Goal: Transaction & Acquisition: Purchase product/service

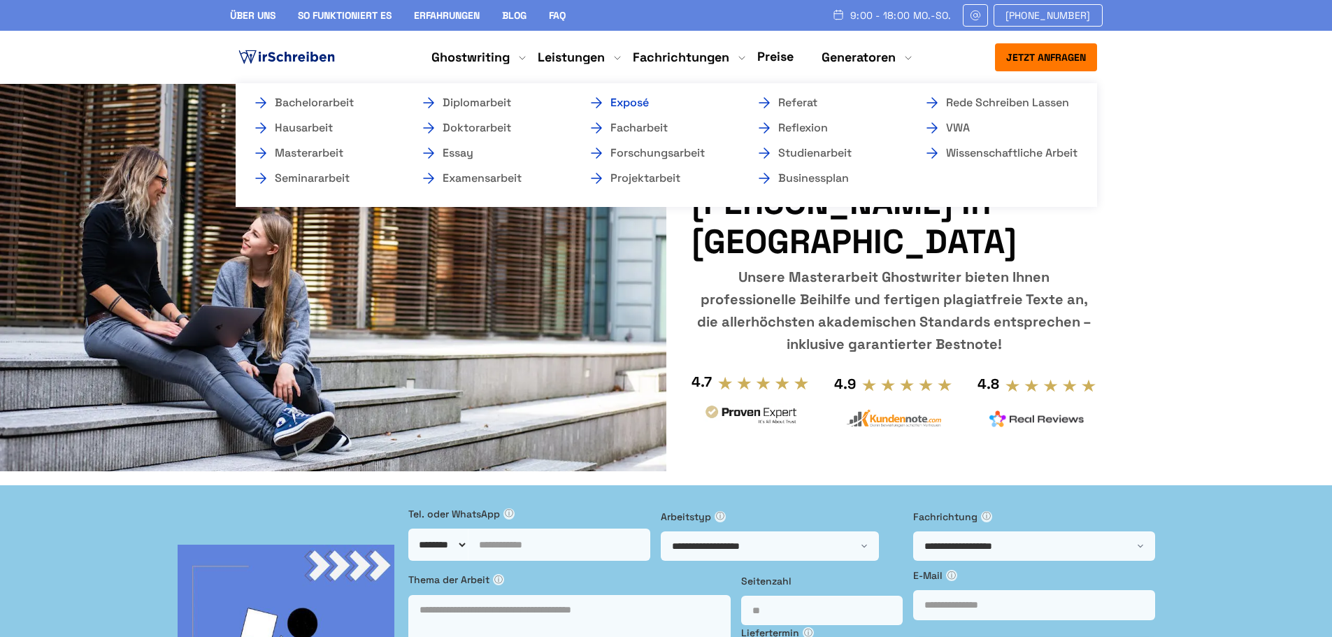
click at [635, 101] on link "Exposé" at bounding box center [658, 102] width 140 height 17
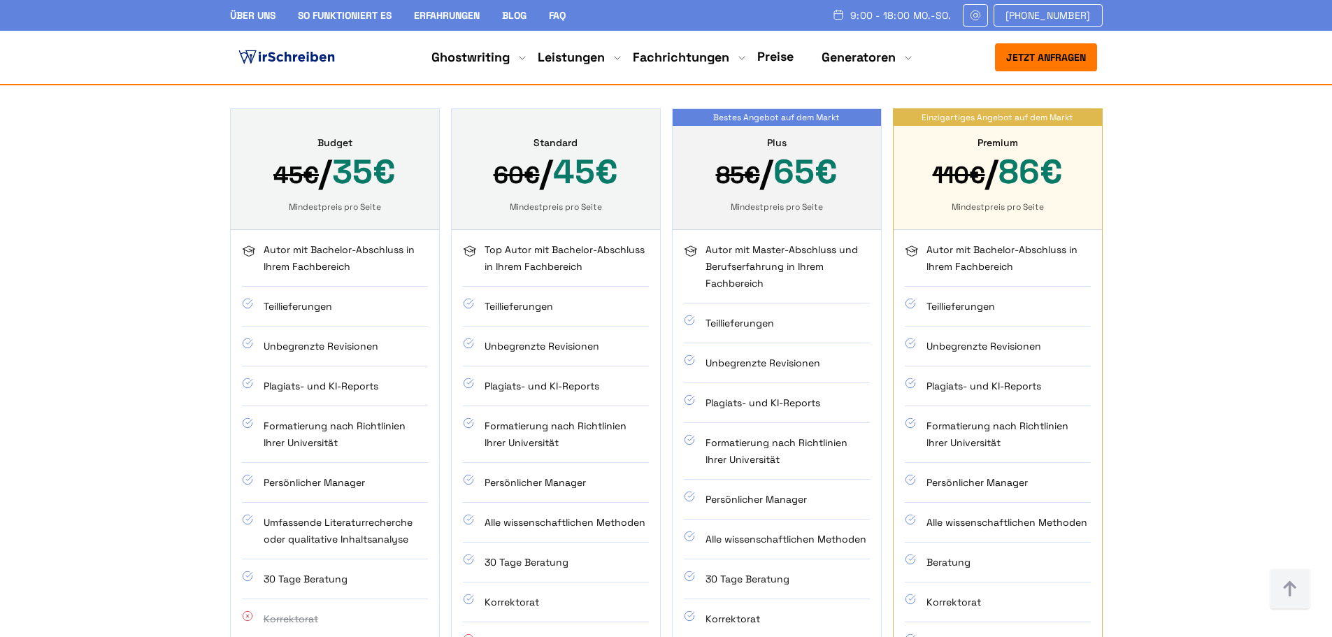
scroll to position [4685, 0]
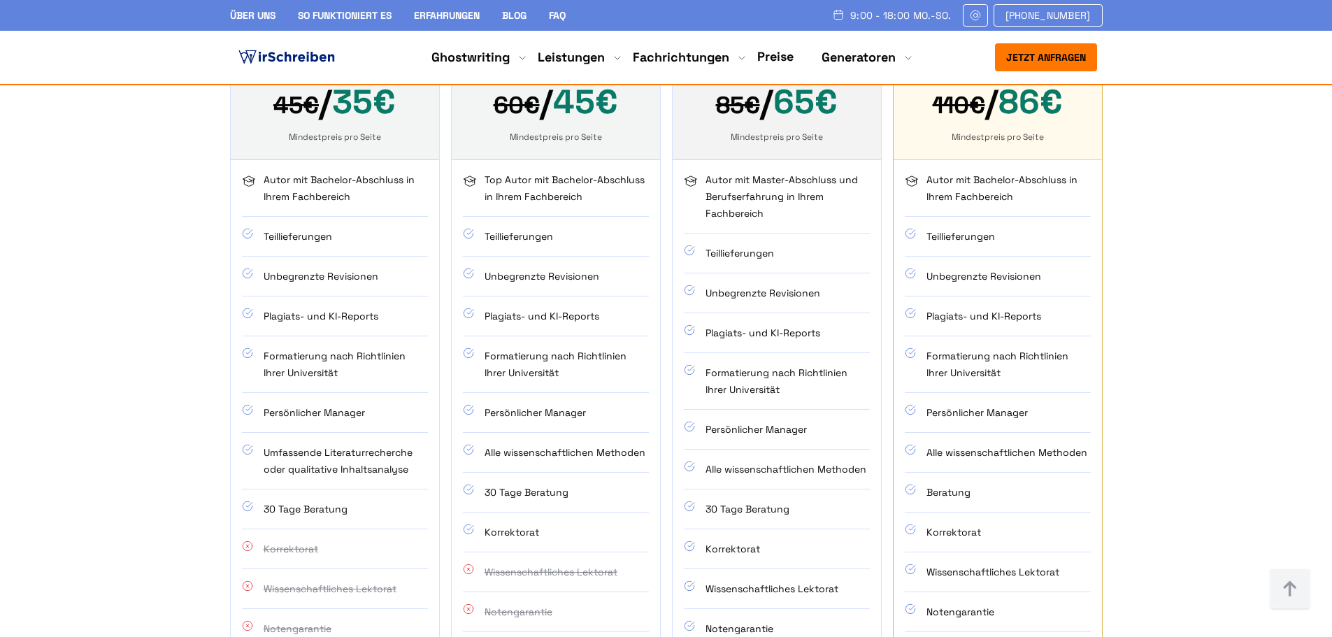
click at [709, 609] on li "Notengarantie" at bounding box center [777, 629] width 186 height 40
click at [790, 609] on li "Notengarantie" at bounding box center [777, 629] width 186 height 40
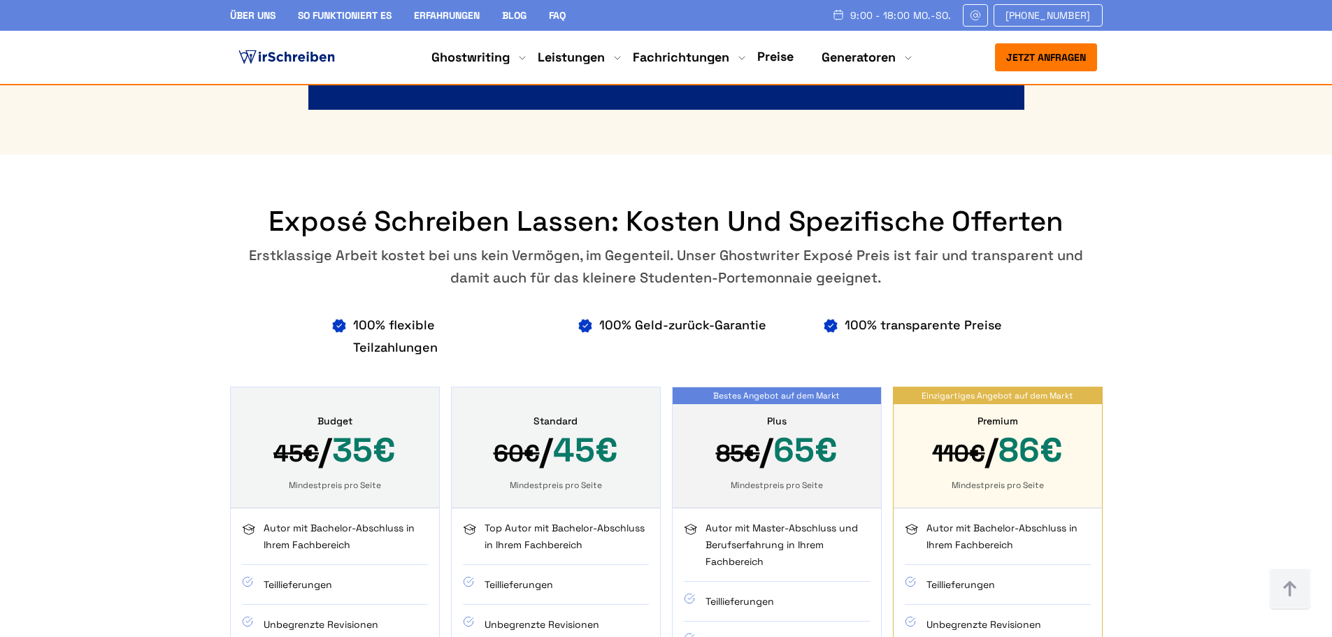
scroll to position [4335, 0]
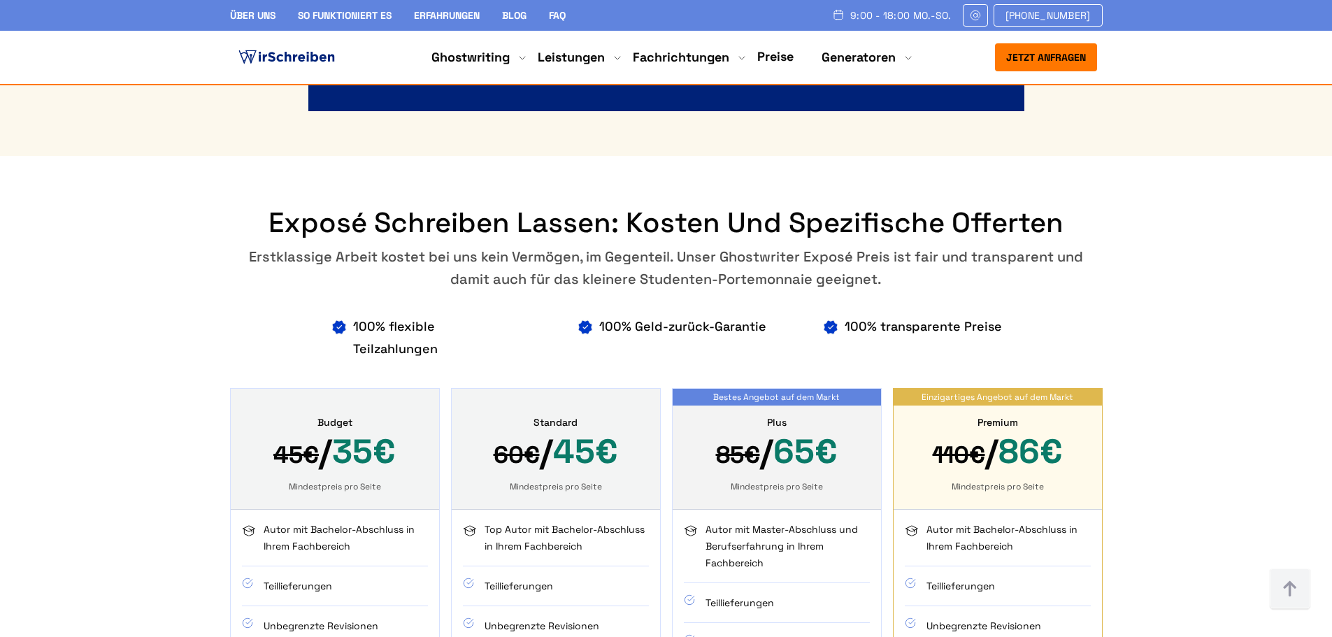
click at [746, 521] on li "Autor mit Master-Abschluss und Berufserfahrung in Ihrem Fachbereich" at bounding box center [777, 552] width 186 height 62
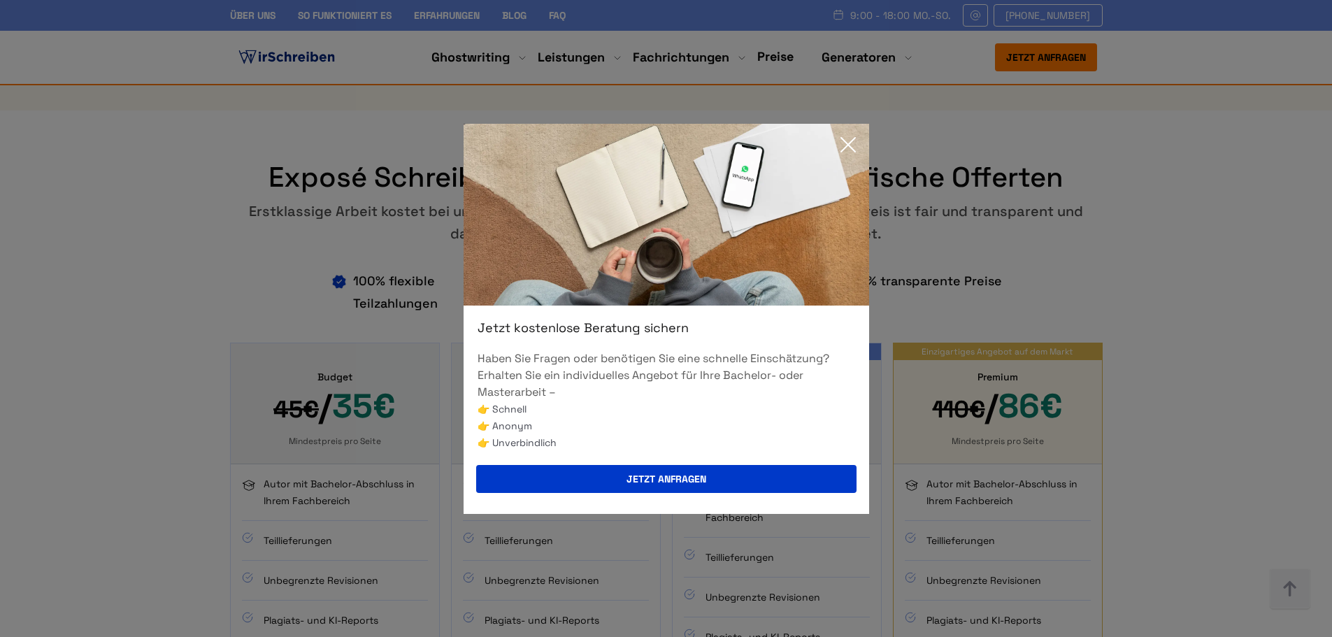
scroll to position [4405, 0]
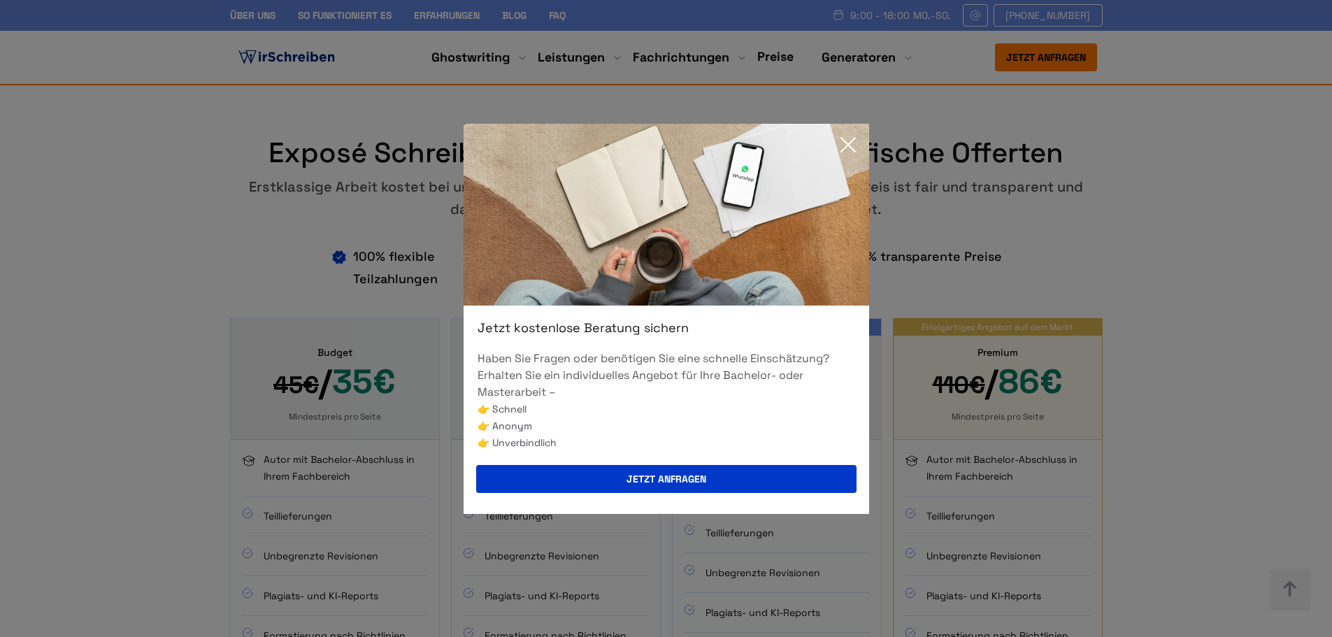
click at [847, 140] on icon at bounding box center [848, 145] width 28 height 28
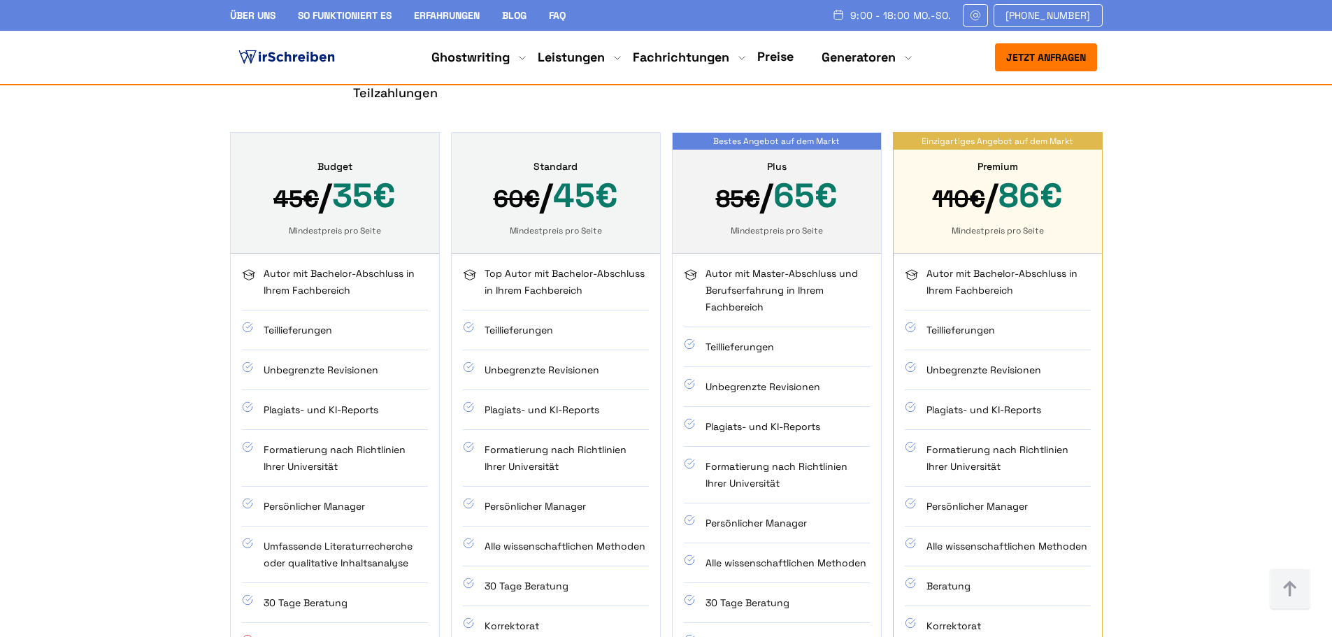
scroll to position [4615, 0]
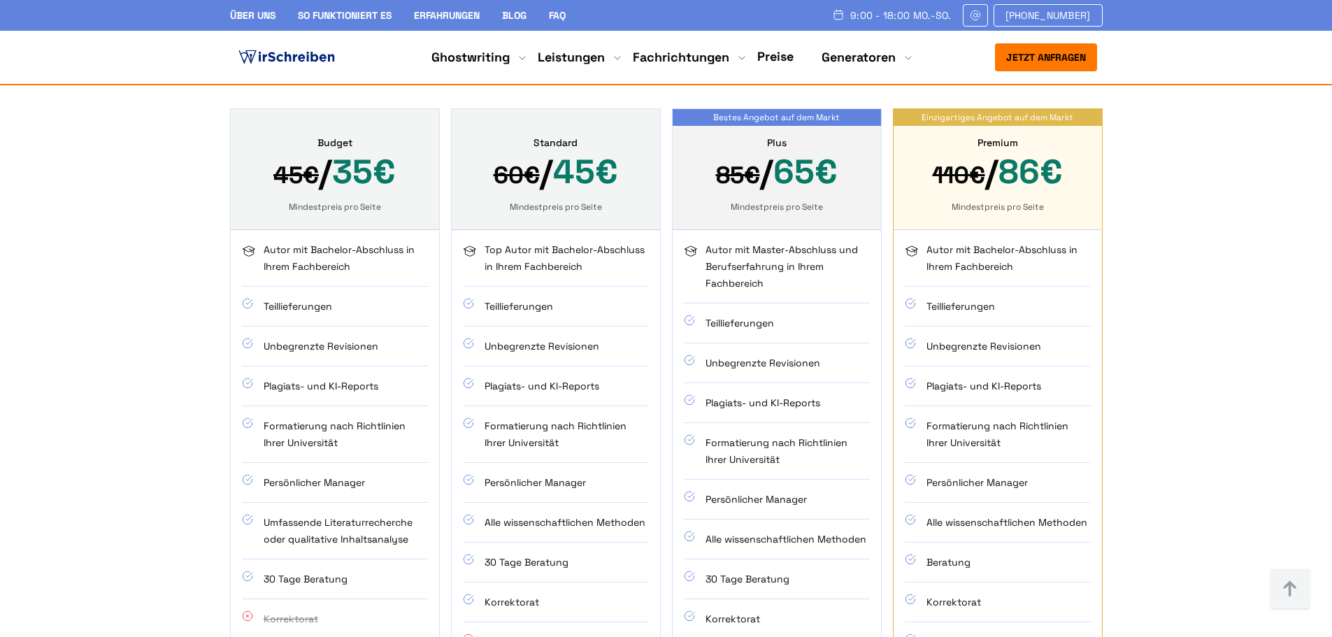
click at [742, 480] on li "Persönlicher Manager" at bounding box center [777, 500] width 186 height 40
click at [741, 480] on li "Persönlicher Manager" at bounding box center [777, 500] width 186 height 40
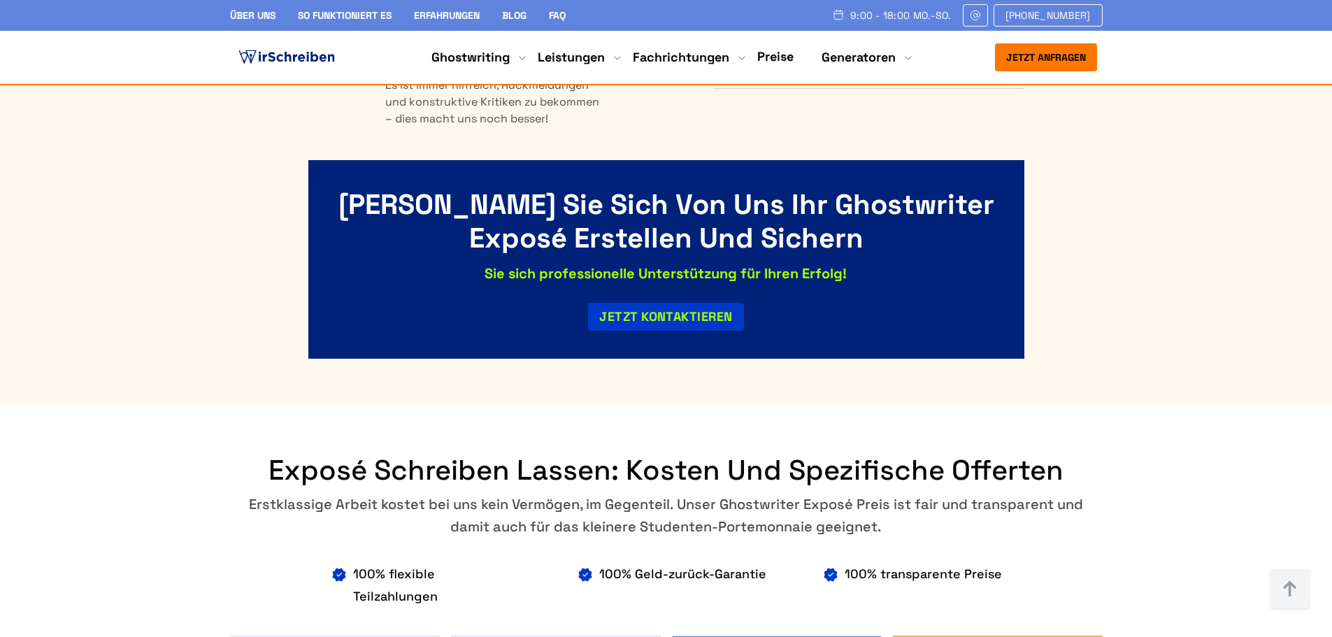
scroll to position [4056, 0]
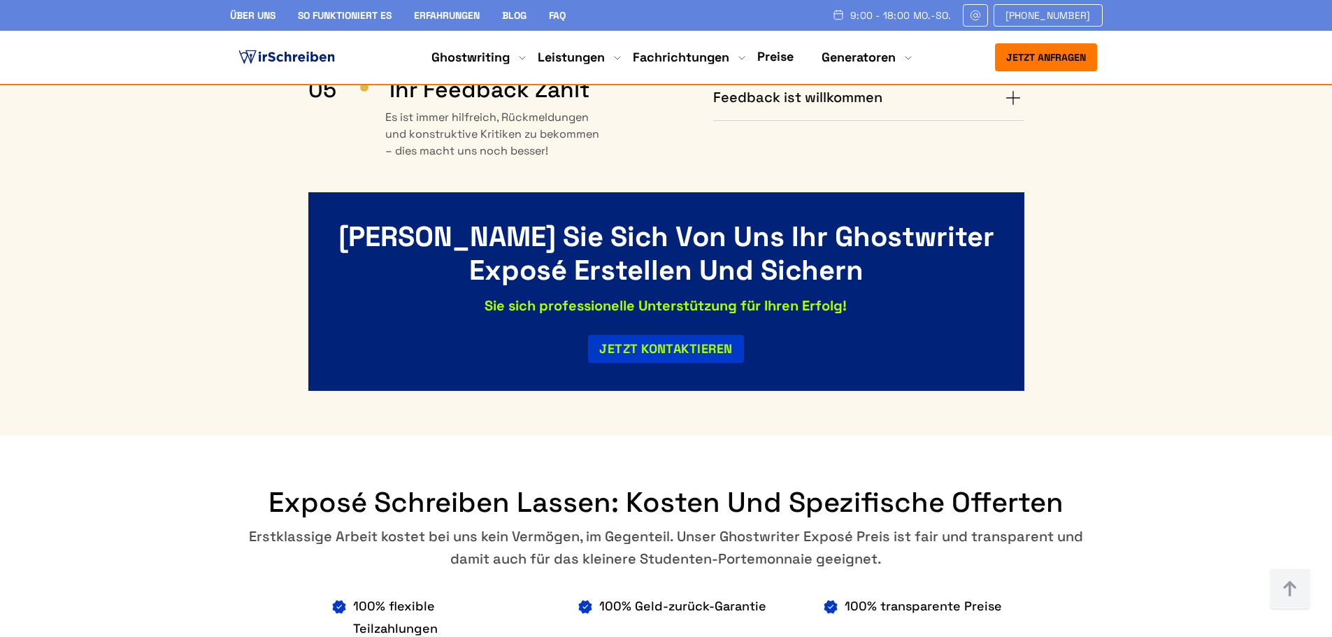
drag, startPoint x: 820, startPoint y: 394, endPoint x: 994, endPoint y: 395, distance: 173.4
click at [994, 486] on h2 "Exposé schreiben lassen: Kosten und spezifische Offerten" at bounding box center [666, 503] width 873 height 34
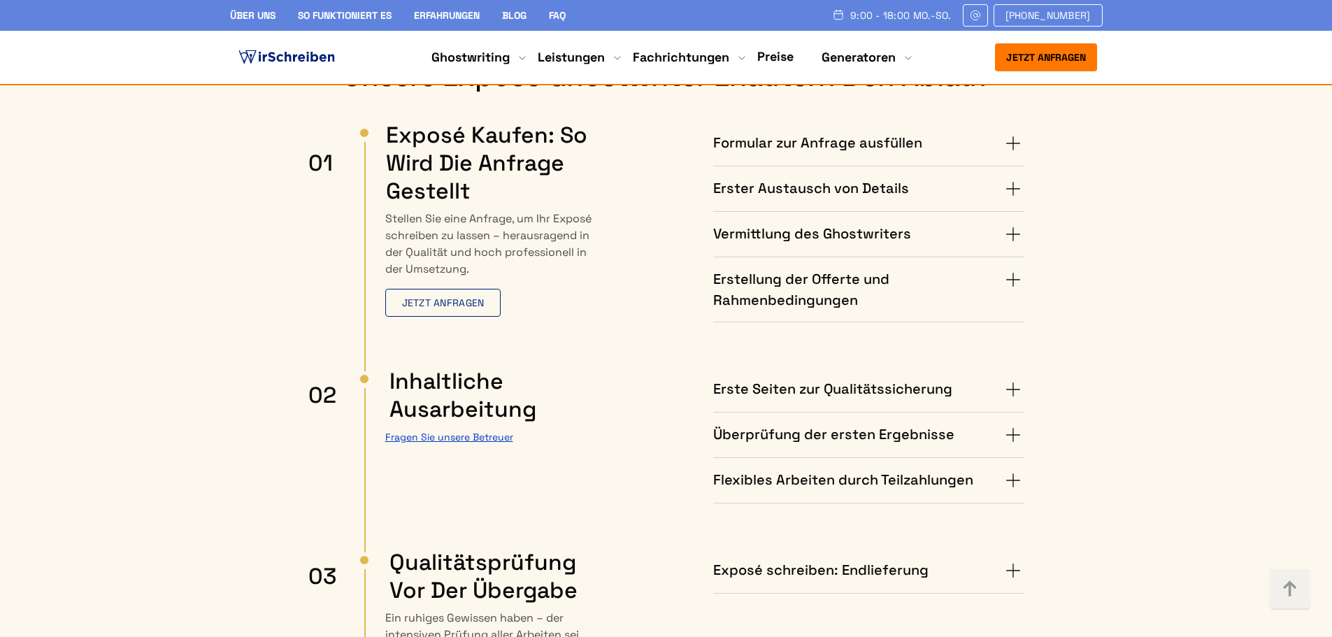
scroll to position [3286, 0]
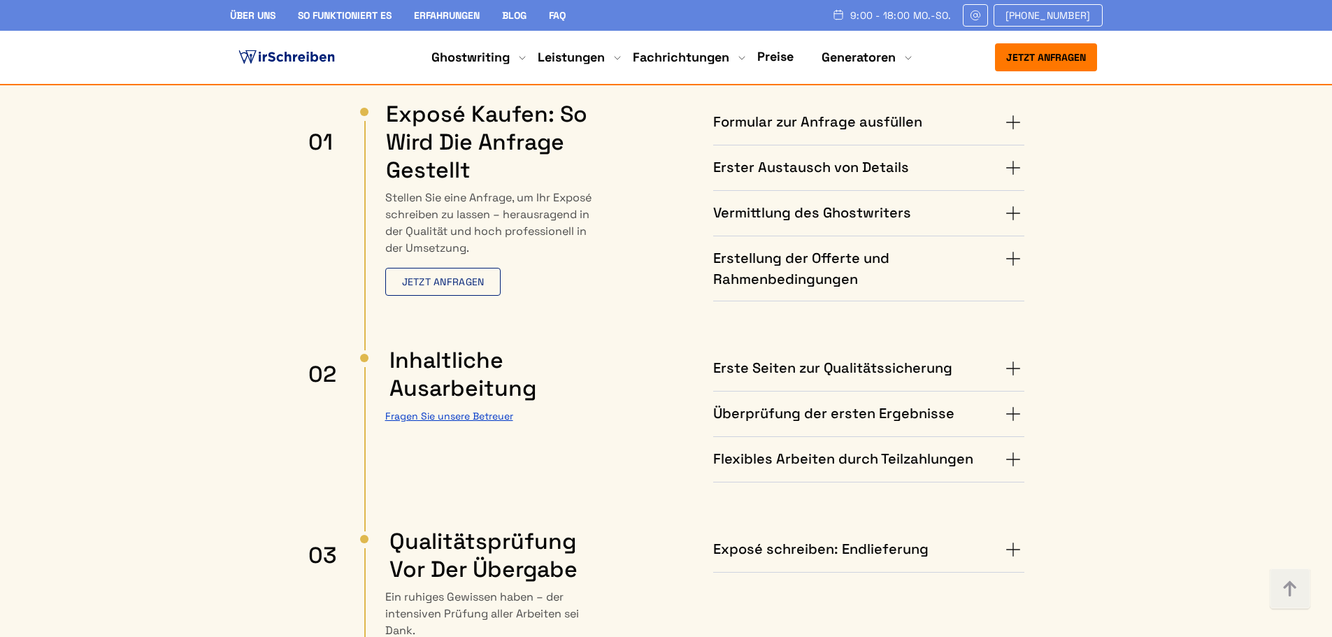
click at [863, 538] on h4 "Exposé schreiben: Endlieferung" at bounding box center [820, 549] width 215 height 22
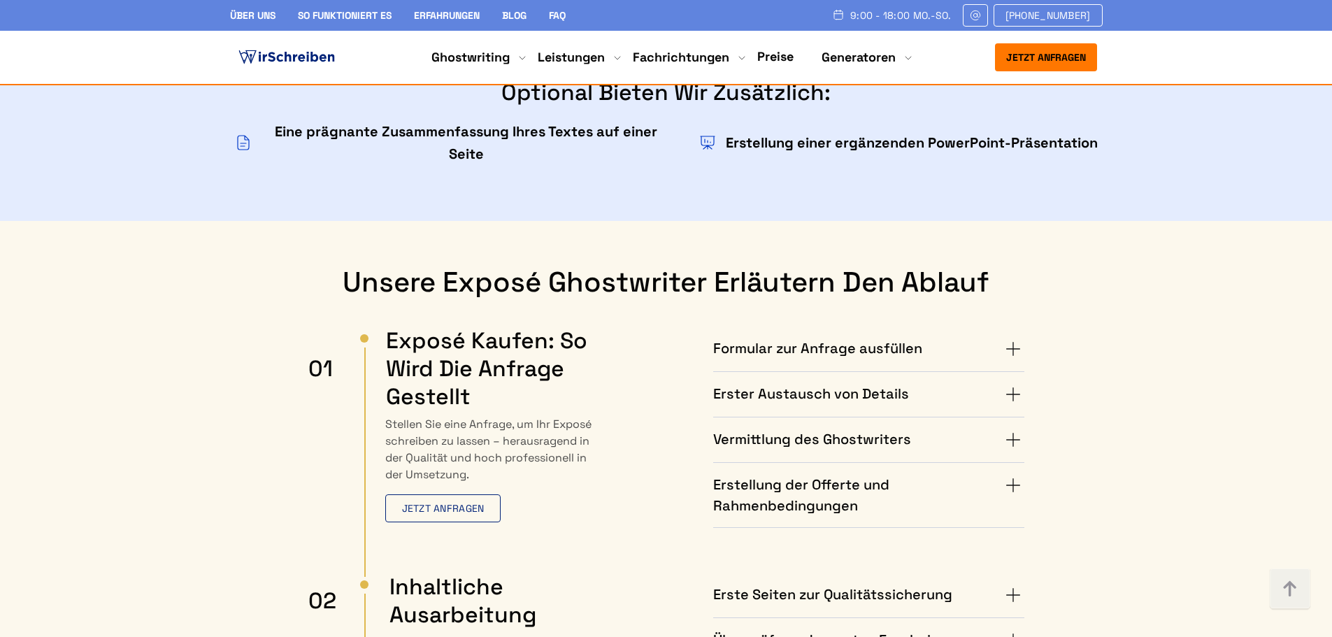
scroll to position [2937, 0]
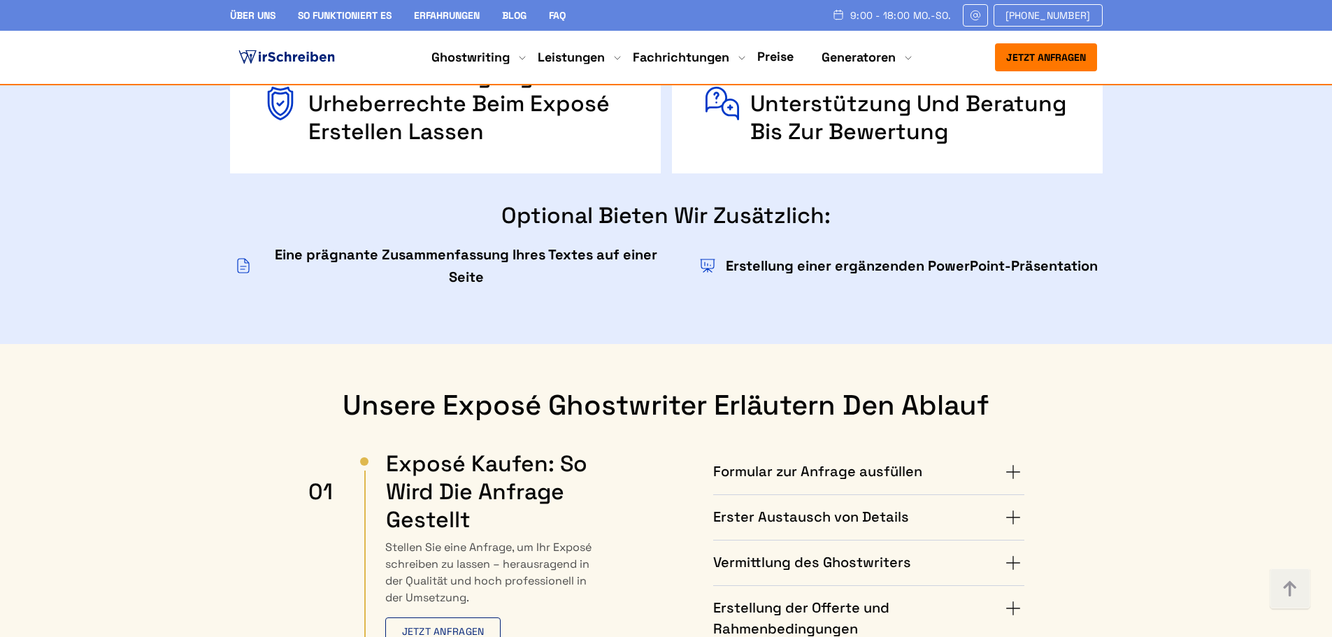
click at [903, 461] on h4 "Formular zur Anfrage ausfüllen" at bounding box center [817, 472] width 209 height 22
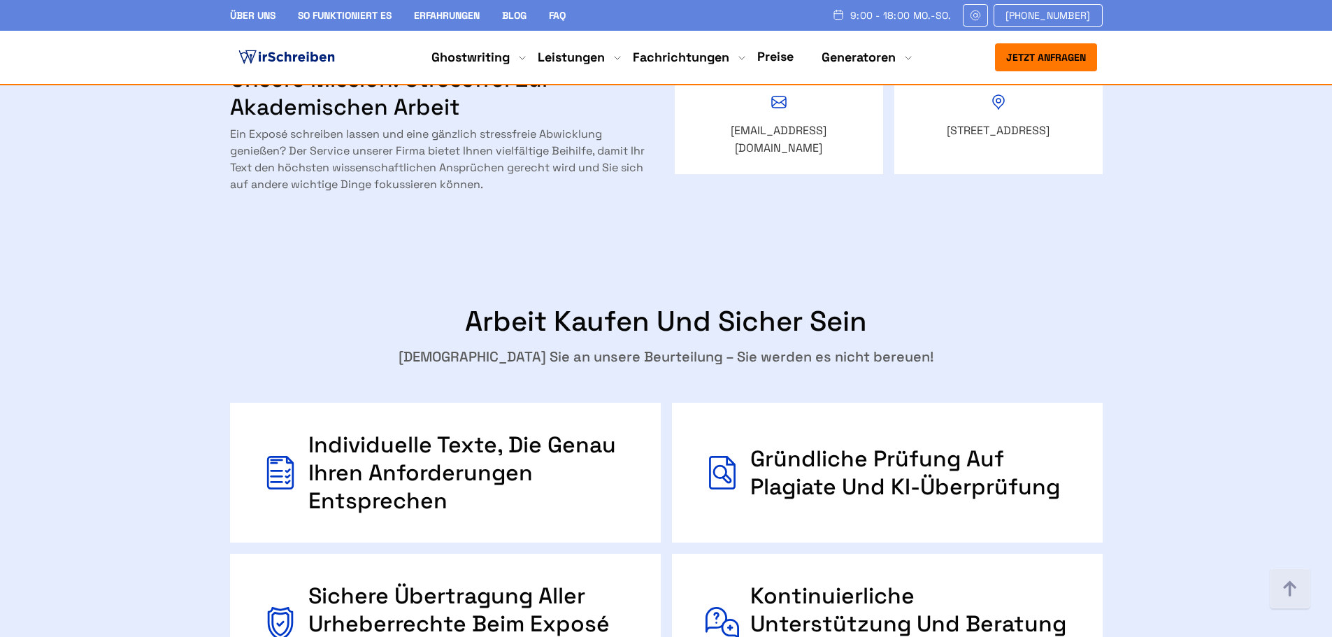
scroll to position [2517, 0]
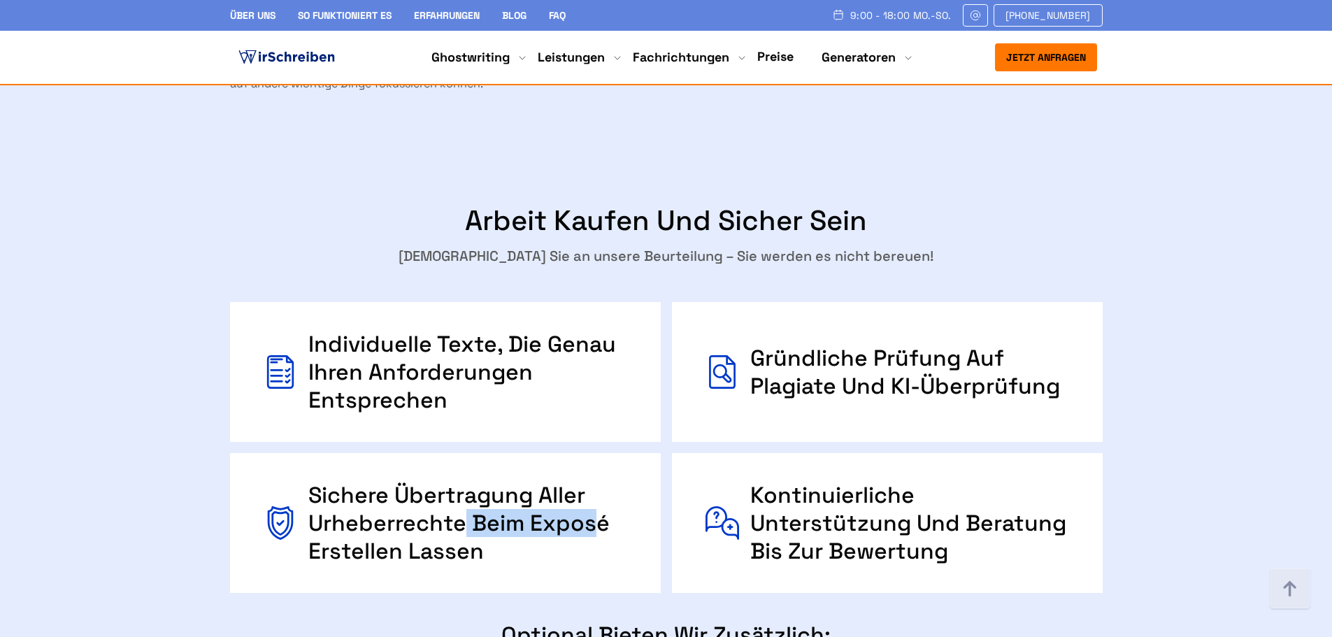
drag, startPoint x: 460, startPoint y: 417, endPoint x: 598, endPoint y: 416, distance: 137.8
click at [598, 481] on div "Sichere Übertragung aller Urheberrechte beim Exposé erstellen lassen" at bounding box center [467, 523] width 319 height 84
drag, startPoint x: 513, startPoint y: 440, endPoint x: 390, endPoint y: 408, distance: 126.3
click at [391, 481] on div "Sichere Übertragung aller Urheberrechte beim Exposé erstellen lassen" at bounding box center [467, 523] width 319 height 84
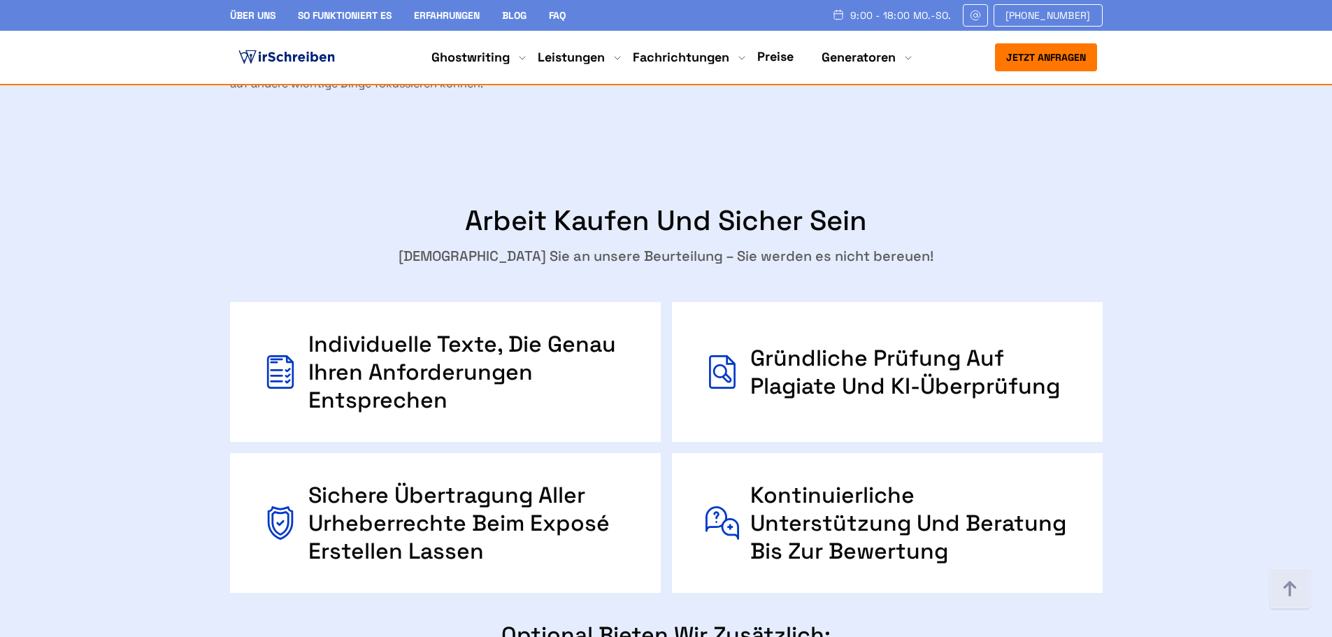
click at [389, 481] on div "Sichere Übertragung aller Urheberrechte beim Exposé erstellen lassen" at bounding box center [467, 523] width 319 height 84
drag, startPoint x: 413, startPoint y: 385, endPoint x: 538, endPoint y: 385, distance: 124.5
click at [538, 481] on div "Sichere Übertragung aller Urheberrechte beim Exposé erstellen lassen" at bounding box center [467, 523] width 319 height 84
drag, startPoint x: 480, startPoint y: 417, endPoint x: 427, endPoint y: 419, distance: 52.5
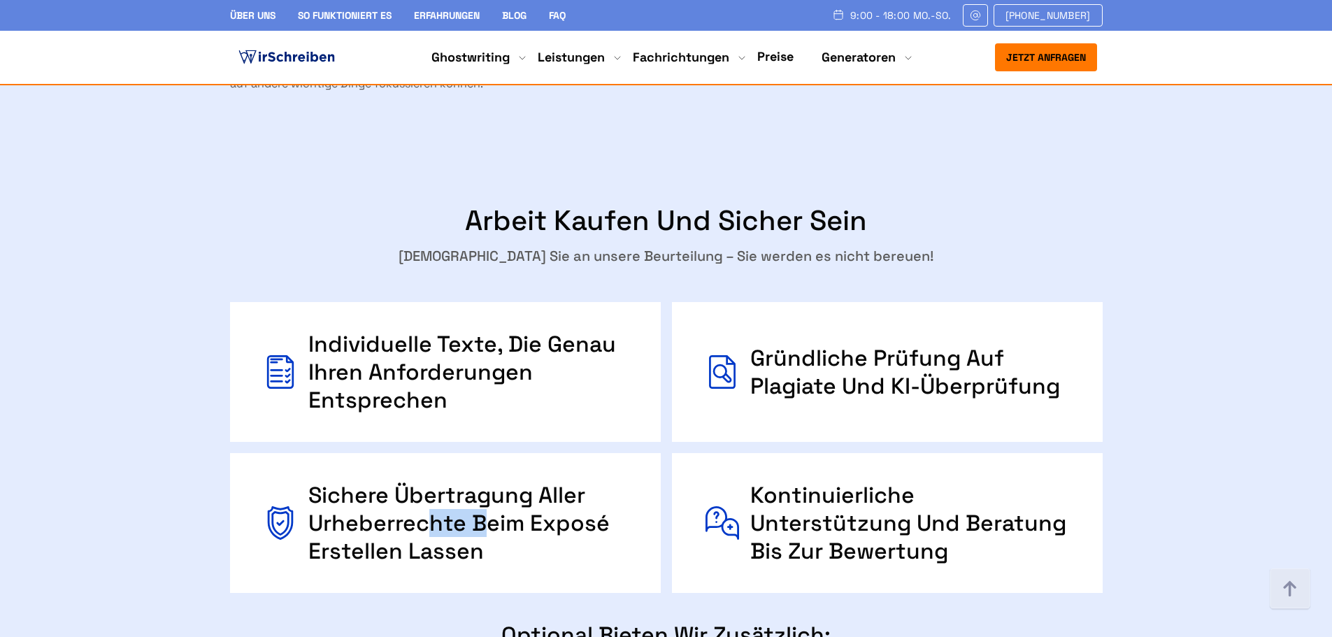
click at [427, 481] on div "Sichere Übertragung aller Urheberrechte beim Exposé erstellen lassen" at bounding box center [467, 523] width 319 height 84
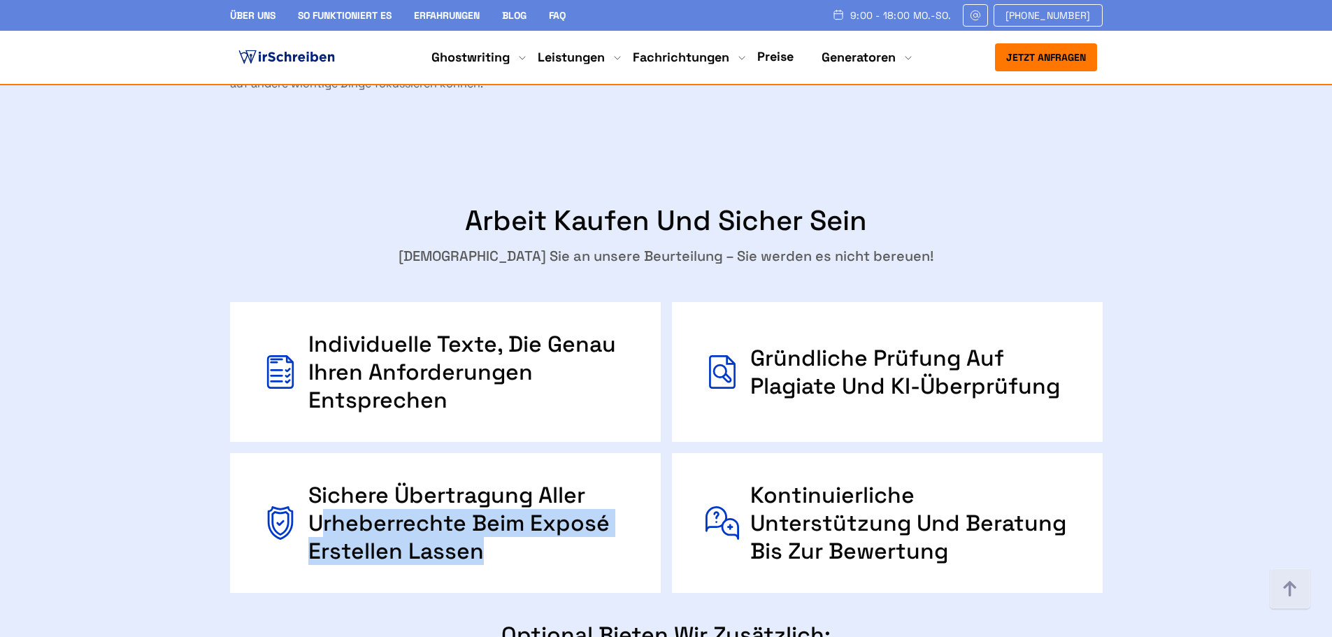
drag, startPoint x: 317, startPoint y: 415, endPoint x: 501, endPoint y: 449, distance: 186.9
click at [501, 481] on div "Sichere Übertragung aller Urheberrechte beim Exposé erstellen lassen" at bounding box center [467, 523] width 319 height 84
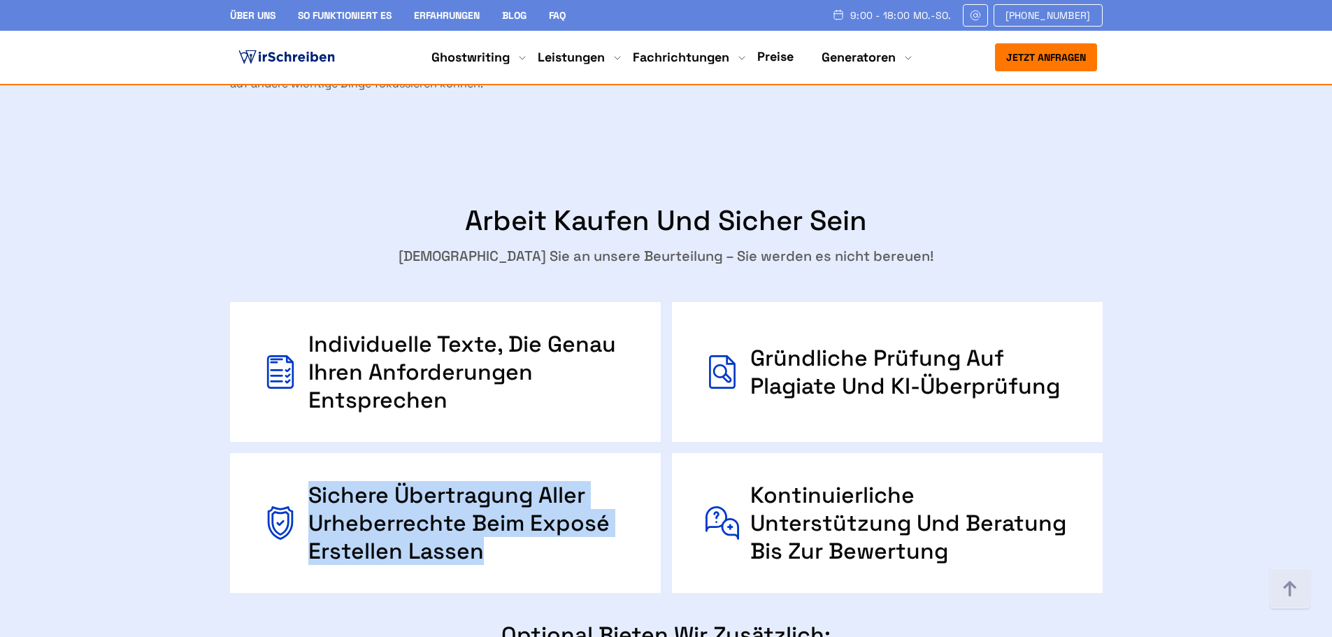
drag, startPoint x: 478, startPoint y: 448, endPoint x: 303, endPoint y: 382, distance: 186.4
click at [303, 453] on div "Sichere Übertragung aller Urheberrechte beim Exposé erstellen lassen" at bounding box center [445, 523] width 431 height 140
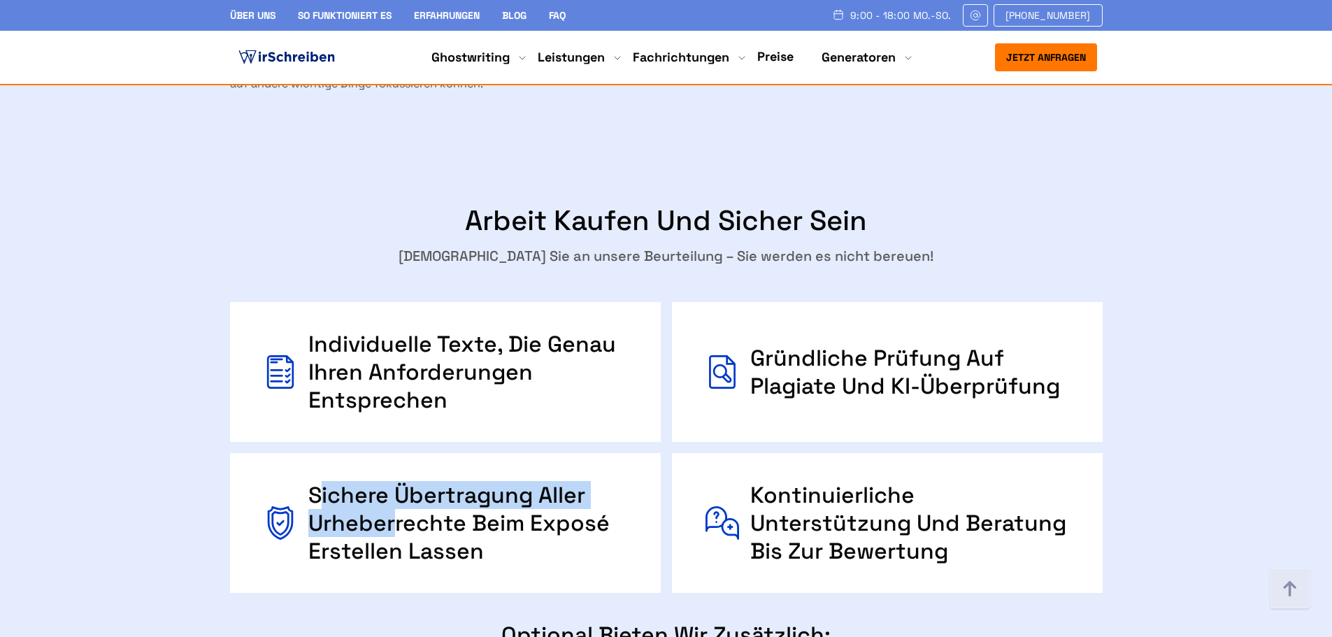
click at [392, 481] on div "Sichere Übertragung aller Urheberrechte beim Exposé erstellen lassen" at bounding box center [467, 523] width 319 height 84
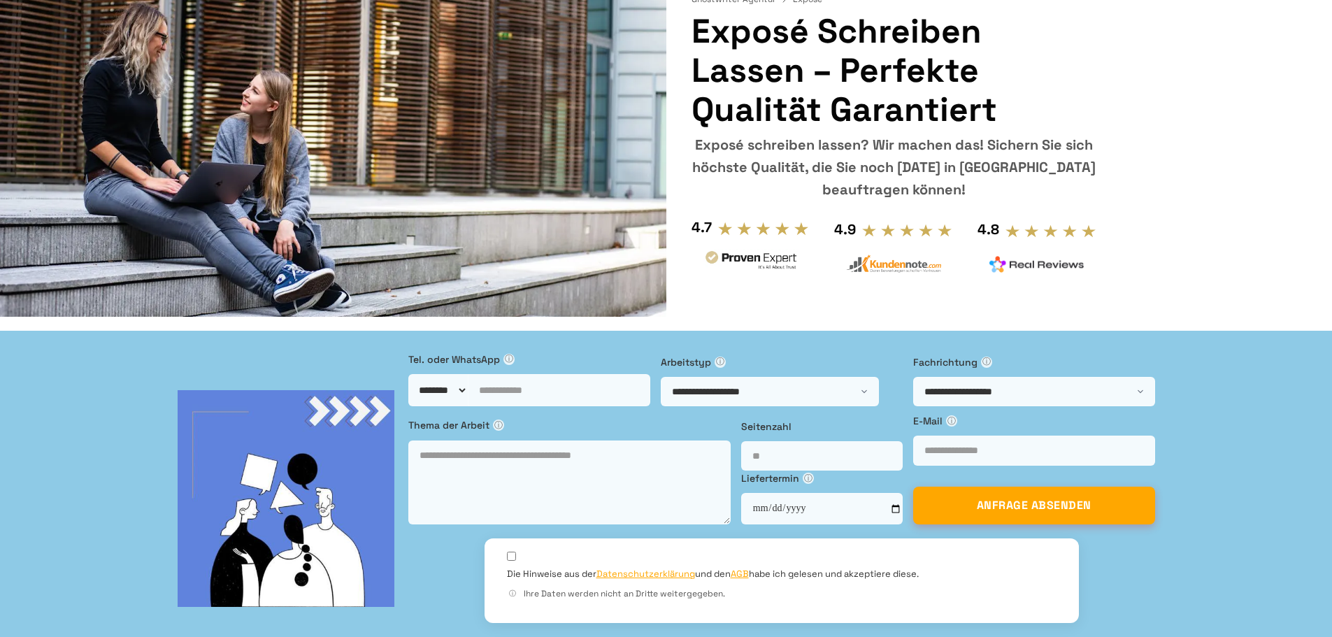
scroll to position [0, 0]
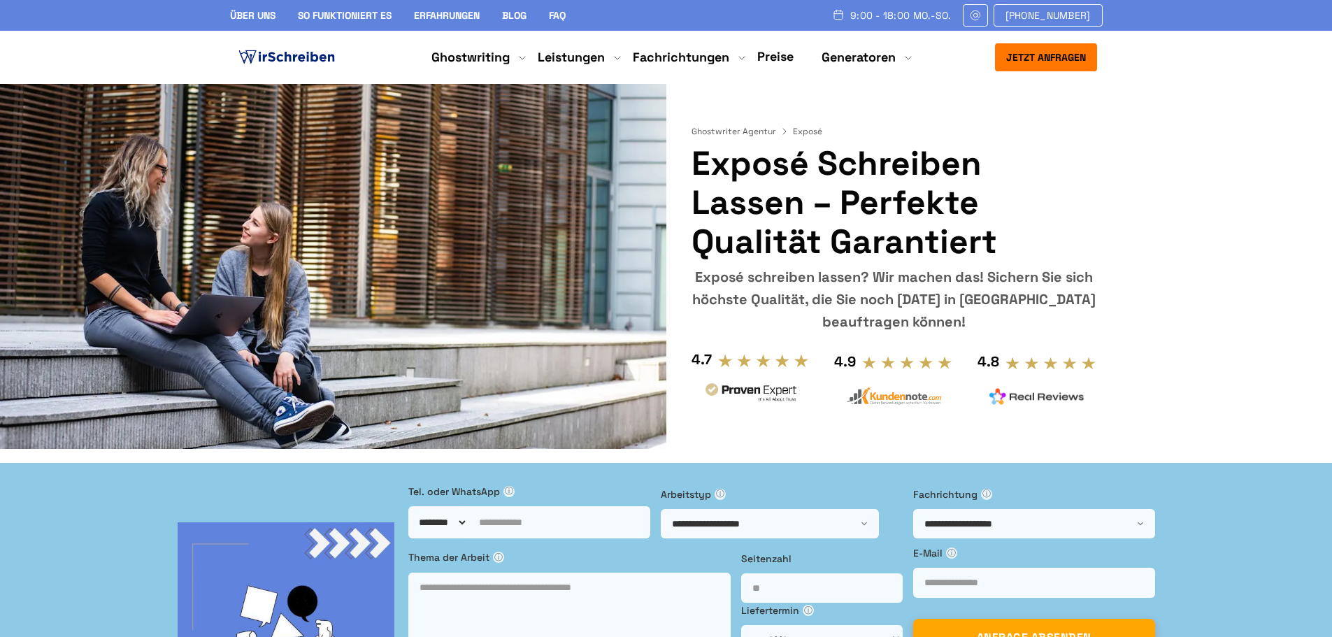
drag, startPoint x: 838, startPoint y: 313, endPoint x: 761, endPoint y: 287, distance: 81.2
click at [763, 288] on div "Exposé schreiben lassen? Wir machen das! Sichern Sie sich höchste Qualität, die…" at bounding box center [894, 299] width 405 height 67
click at [722, 278] on div "Exposé schreiben lassen? Wir machen das! Sichern Sie sich höchste Qualität, die…" at bounding box center [894, 299] width 405 height 67
click at [787, 278] on div "Exposé schreiben lassen? Wir machen das! Sichern Sie sich höchste Qualität, die…" at bounding box center [894, 299] width 405 height 67
